Goal: Task Accomplishment & Management: Use online tool/utility

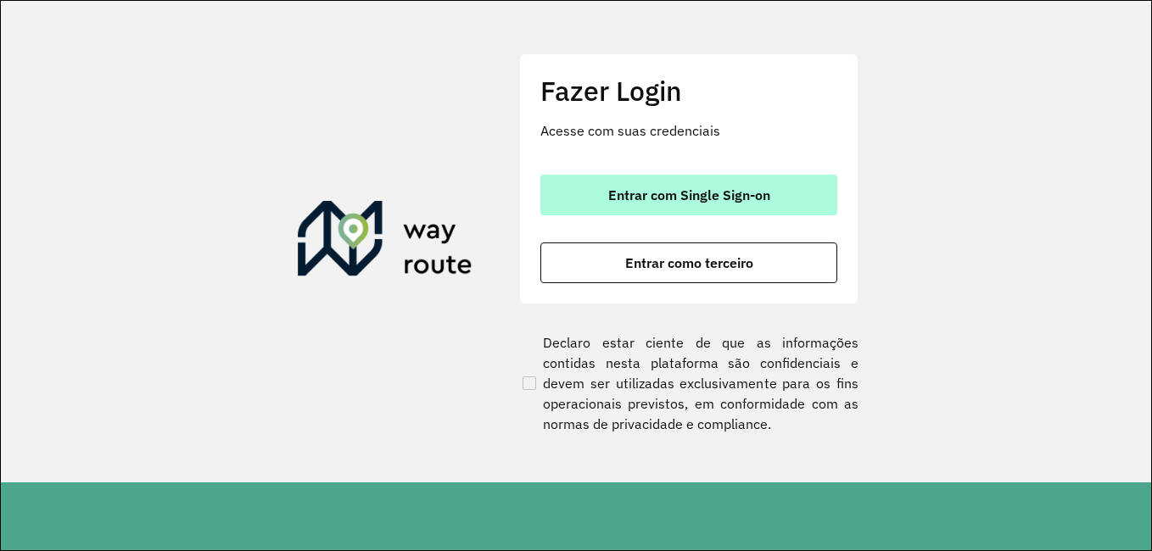
click at [623, 188] on span "Entrar com Single Sign-on" at bounding box center [689, 195] width 162 height 14
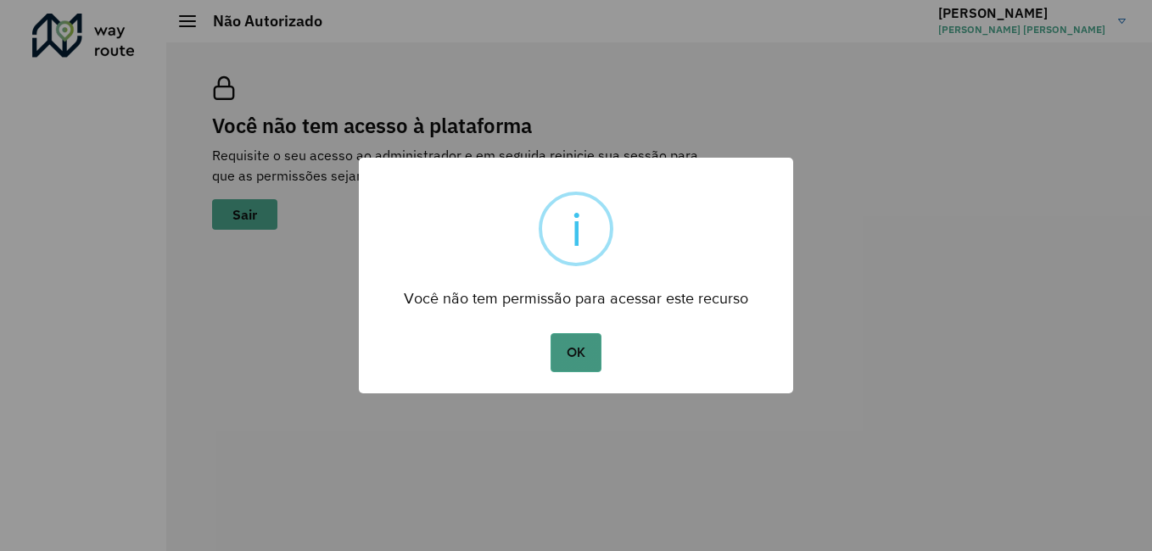
click at [564, 344] on button "OK" at bounding box center [575, 352] width 50 height 39
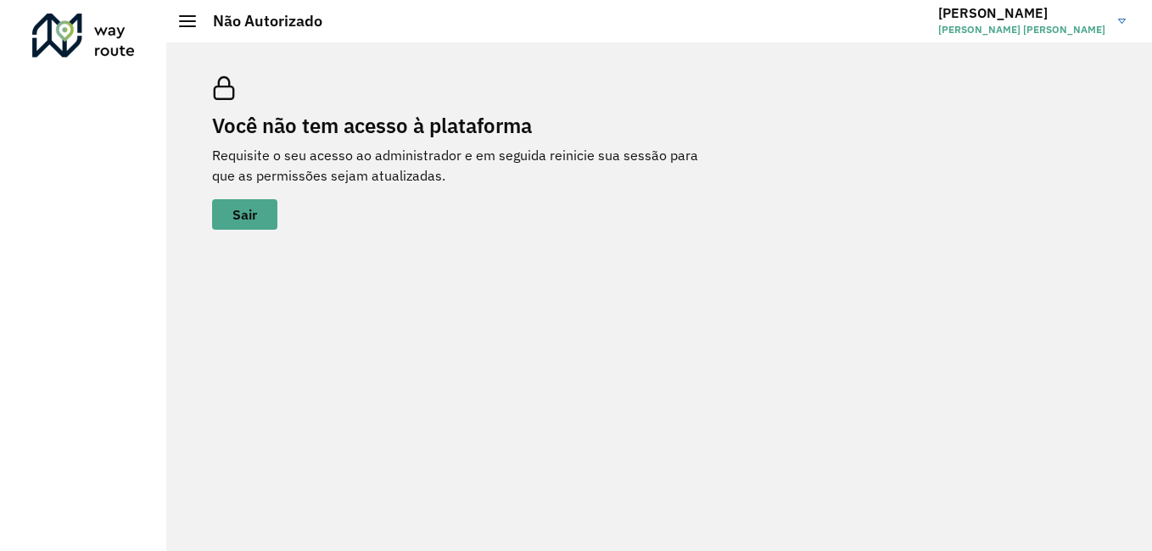
click at [187, 14] on div "Não Autorizado" at bounding box center [250, 21] width 143 height 19
